Goal: Transaction & Acquisition: Subscribe to service/newsletter

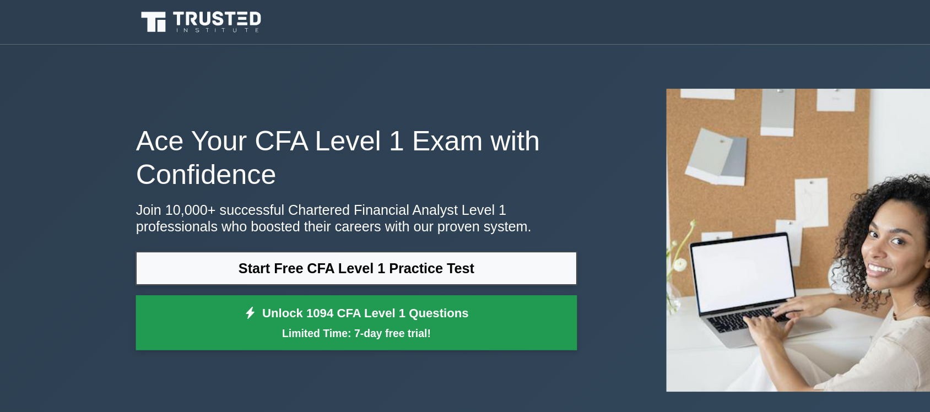
click at [298, 259] on small "Limited Time: 7-day free trial!" at bounding box center [283, 265] width 323 height 13
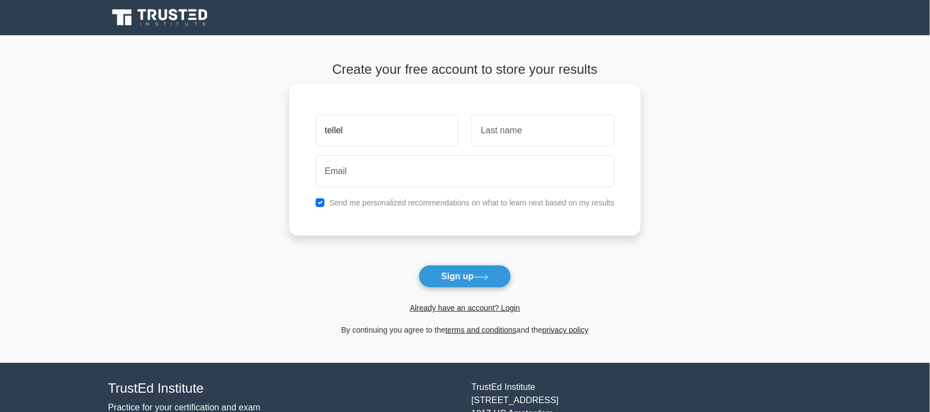
type input "tellel"
type input "[PERSON_NAME]"
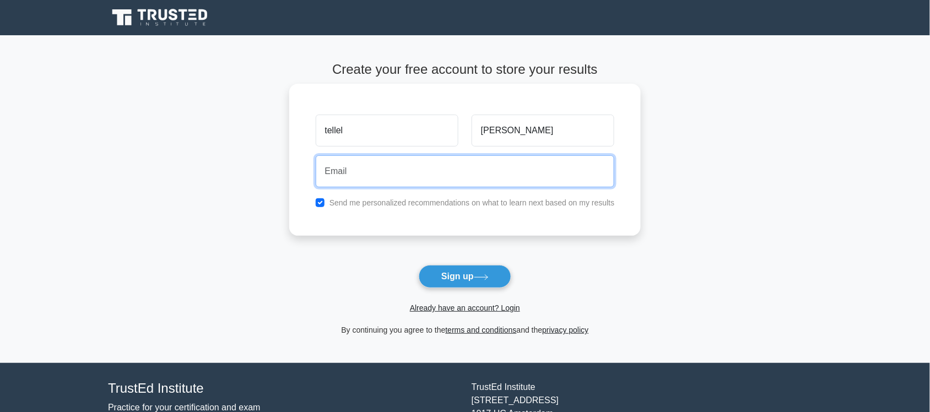
click at [387, 178] on input "email" at bounding box center [465, 171] width 299 height 32
type input "[EMAIL_ADDRESS][DOMAIN_NAME]"
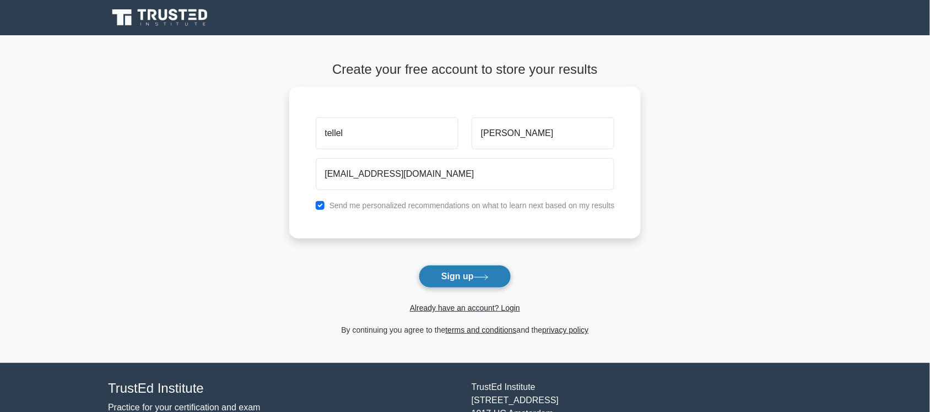
click at [465, 276] on button "Sign up" at bounding box center [465, 276] width 93 height 23
